Goal: Check status: Check status

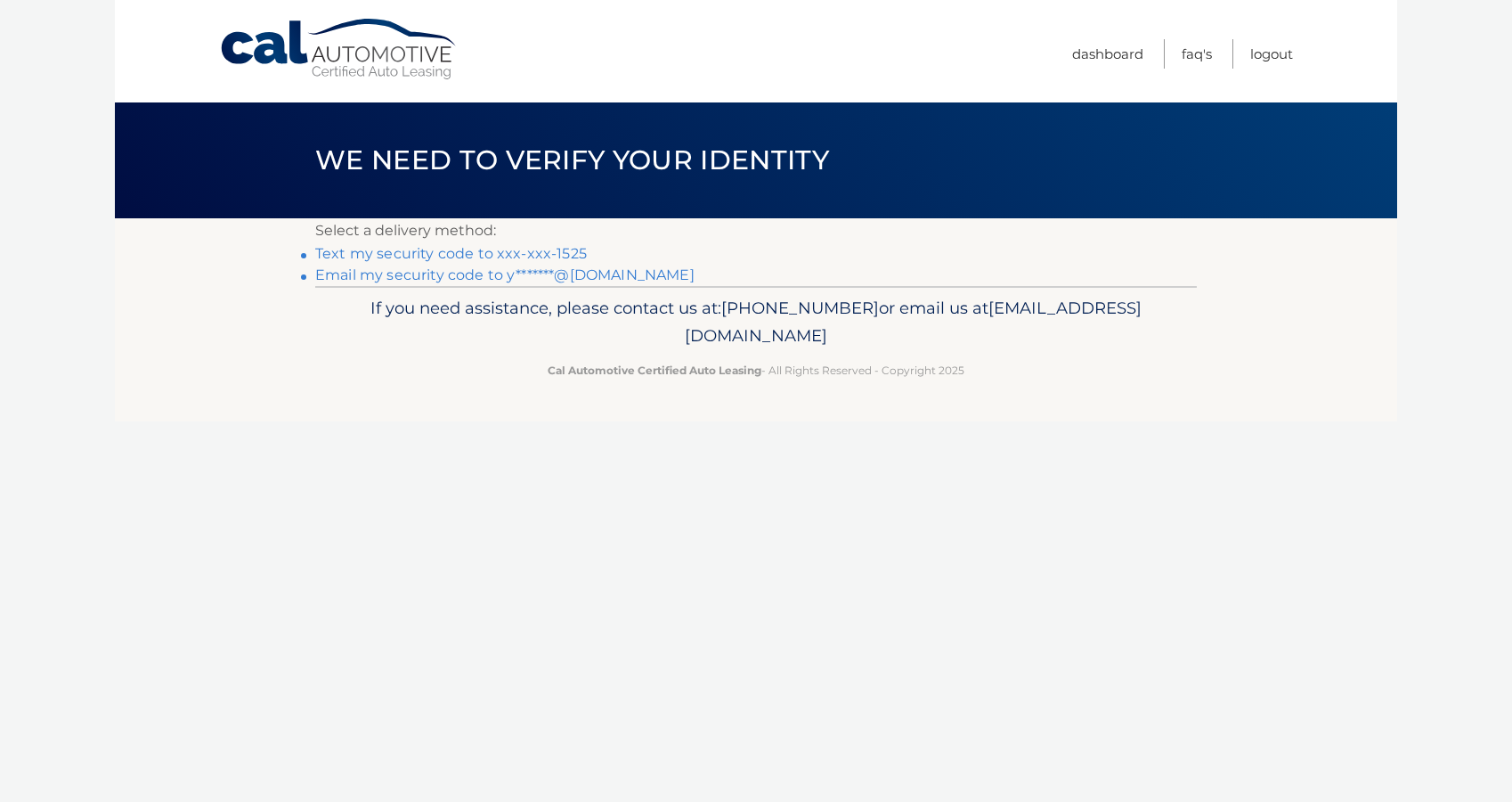
click at [573, 276] on link "Email my security code to y*******@[DOMAIN_NAME]" at bounding box center [505, 275] width 380 height 17
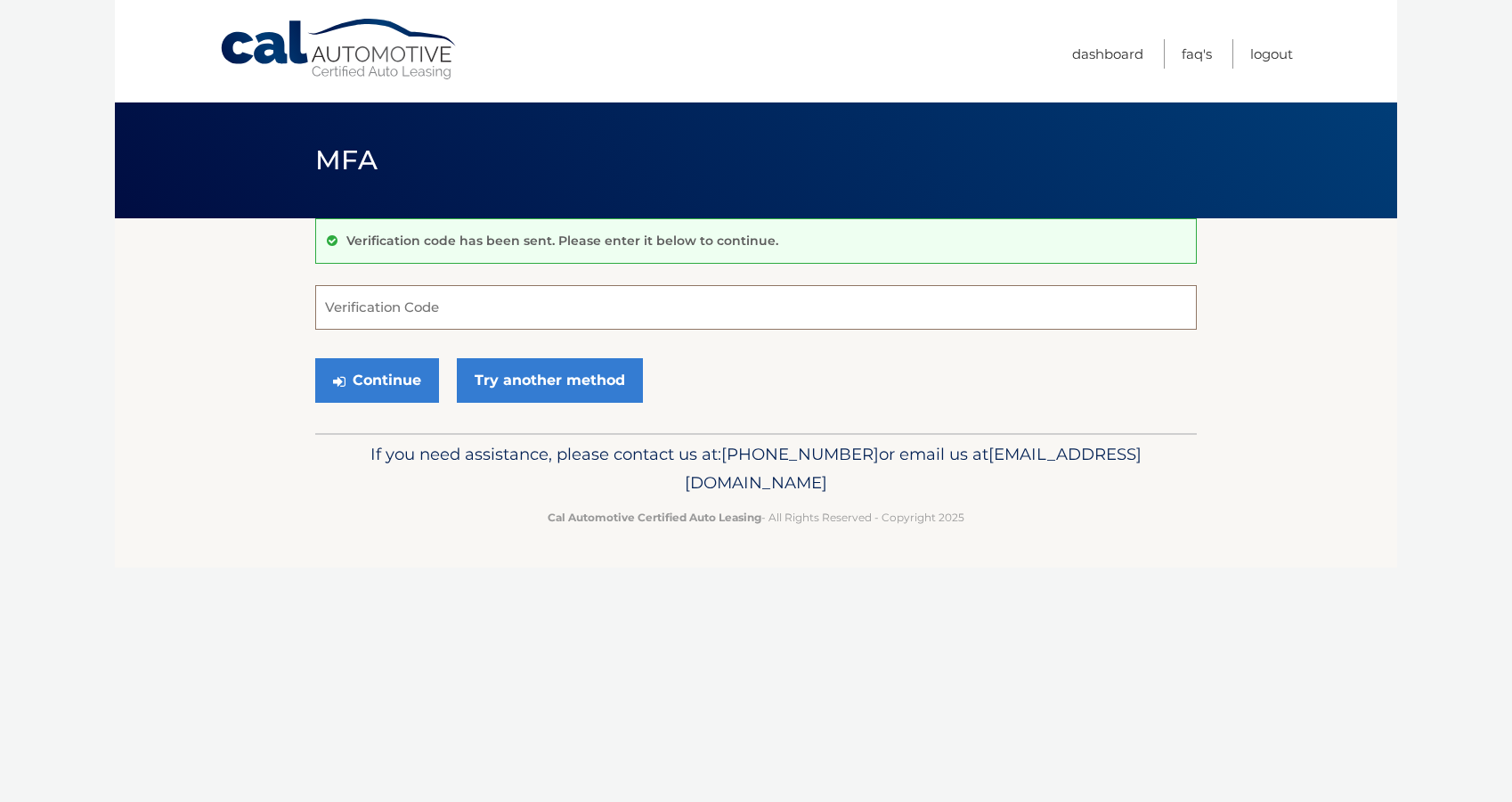
paste input "247202"
type input "247202"
click at [379, 378] on button "Continue" at bounding box center [377, 380] width 124 height 45
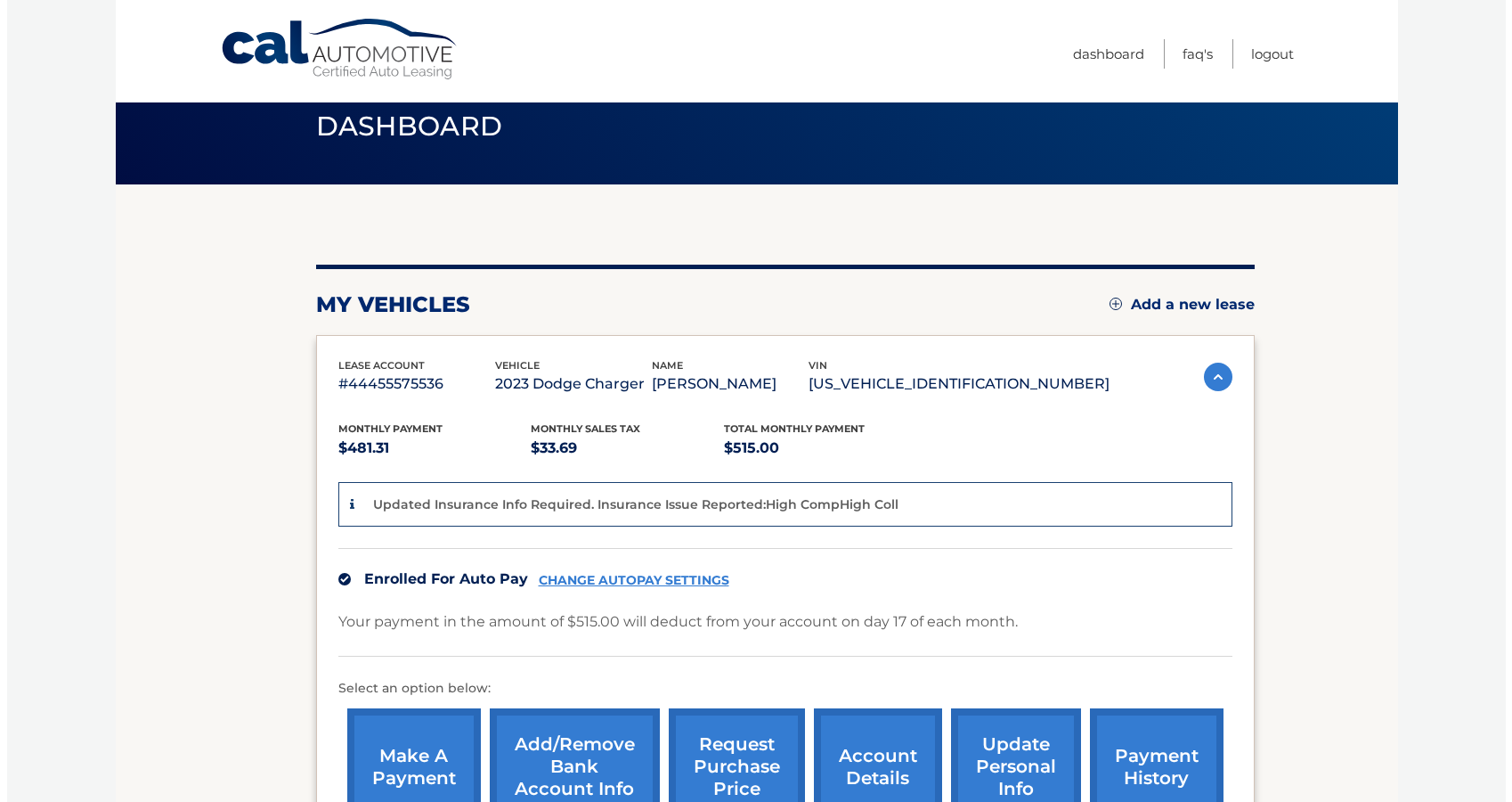
scroll to position [137, 0]
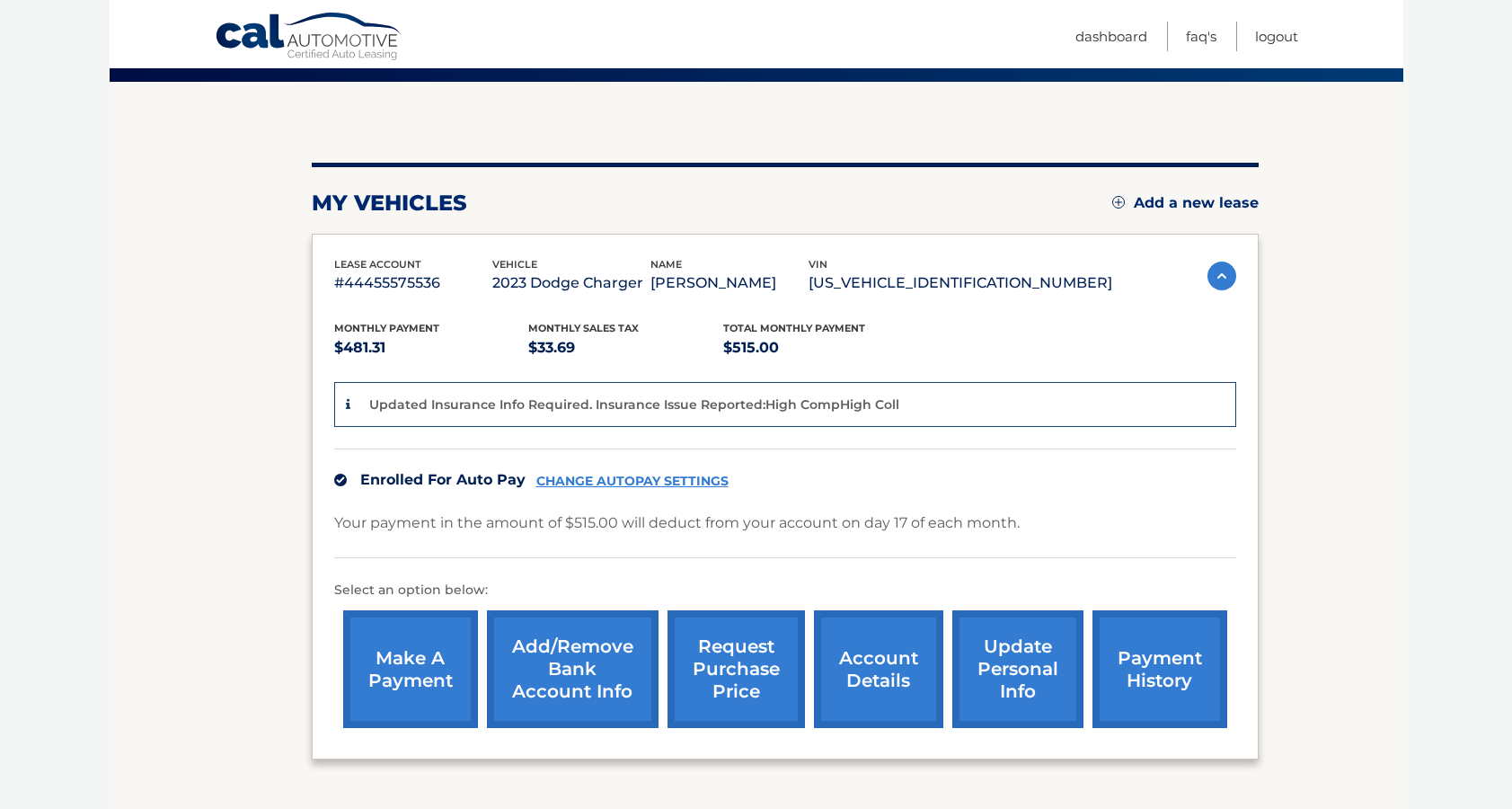
click at [739, 658] on link "request purchase price" at bounding box center [736, 669] width 138 height 117
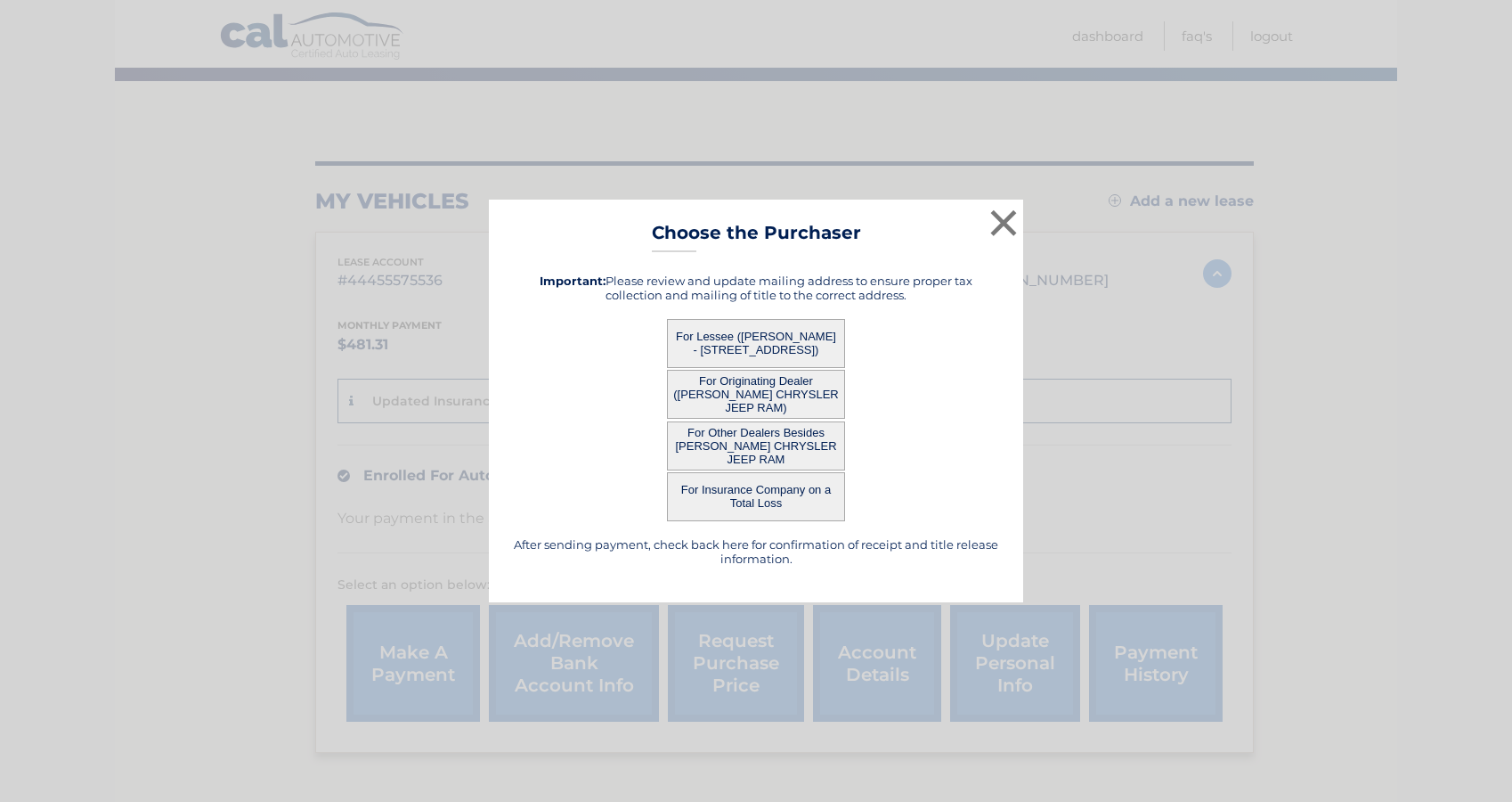
click at [784, 330] on button "For Lessee ([PERSON_NAME] - [STREET_ADDRESS])" at bounding box center [756, 344] width 178 height 49
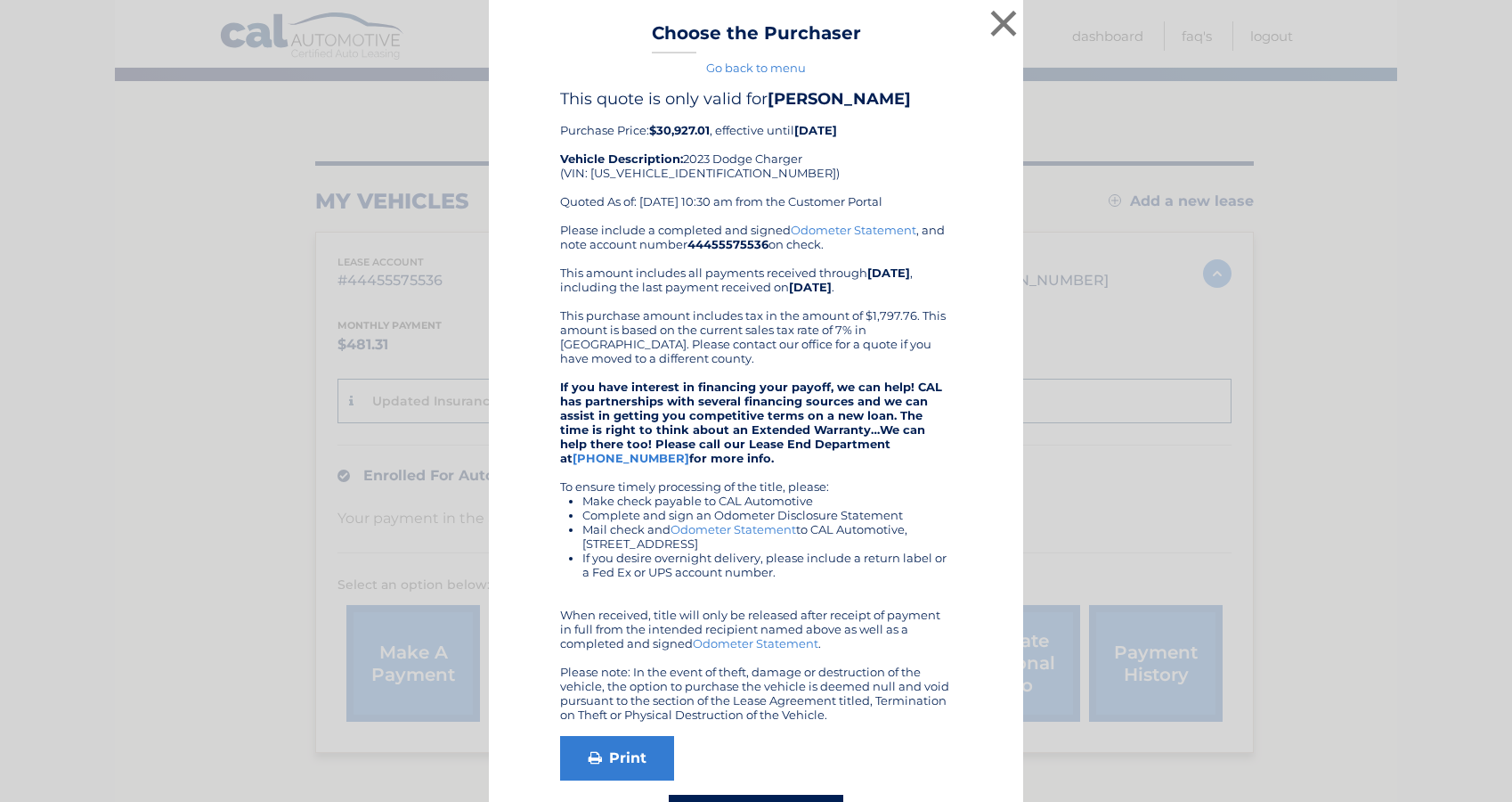
drag, startPoint x: 649, startPoint y: 128, endPoint x: 923, endPoint y: 130, distance: 274.0
click at [923, 130] on div "This quote is only valid for YASIEL DOMINGO Purchase Price: $30,927.01 , effect…" at bounding box center [756, 155] width 392 height 134
copy div "$30,927.01 , effective until 10/16/2025"
click at [999, 17] on button "×" at bounding box center [1004, 24] width 36 height 36
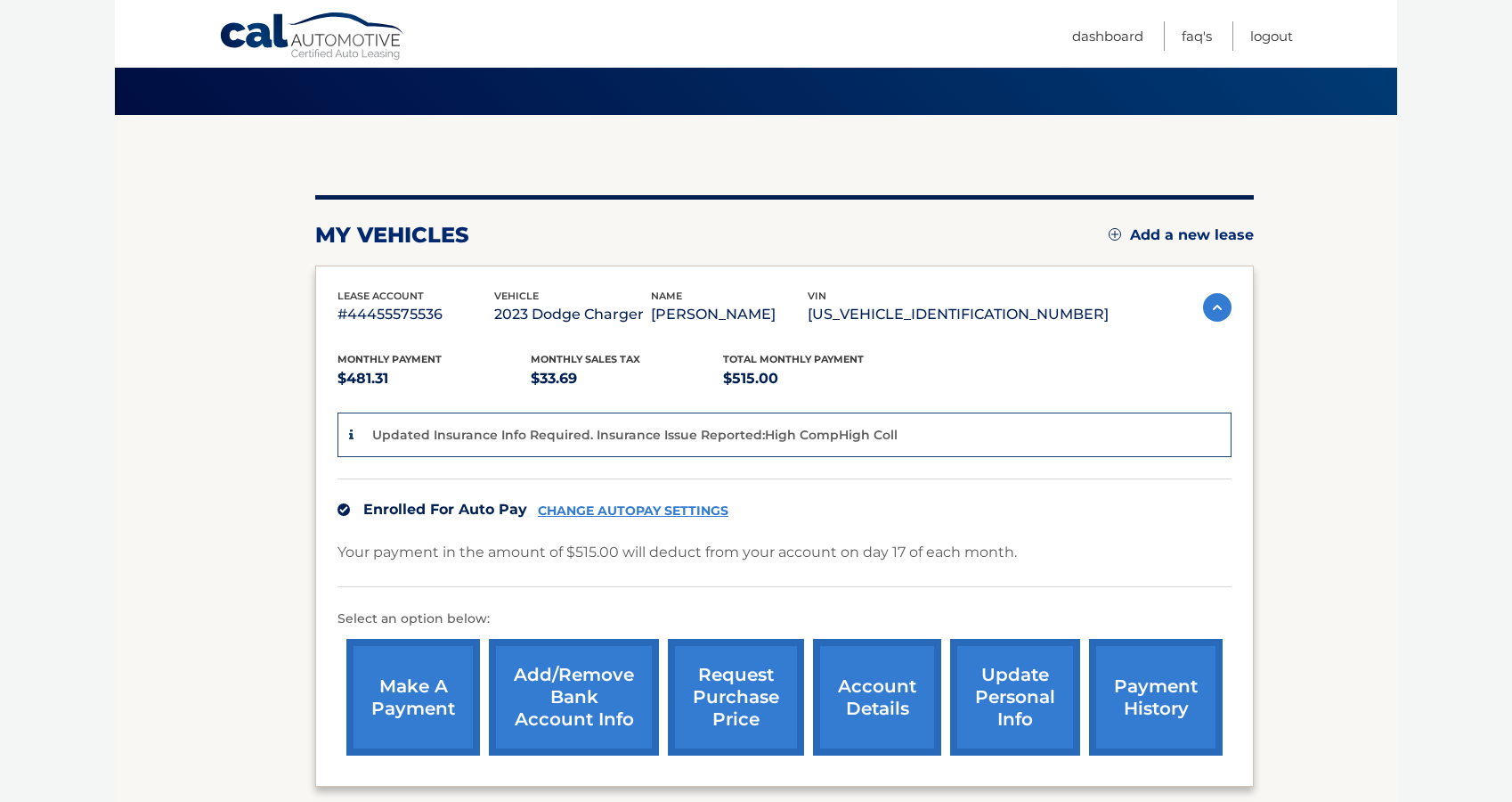
scroll to position [102, 0]
